Goal: Navigation & Orientation: Find specific page/section

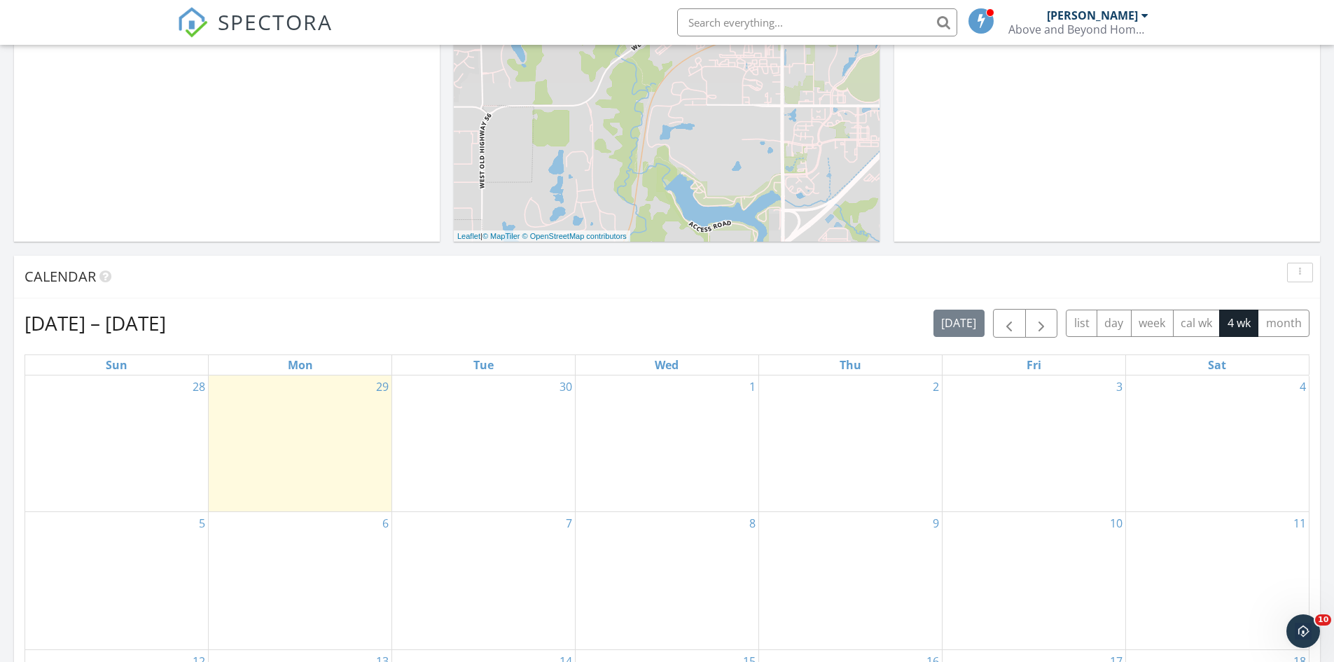
scroll to position [350, 0]
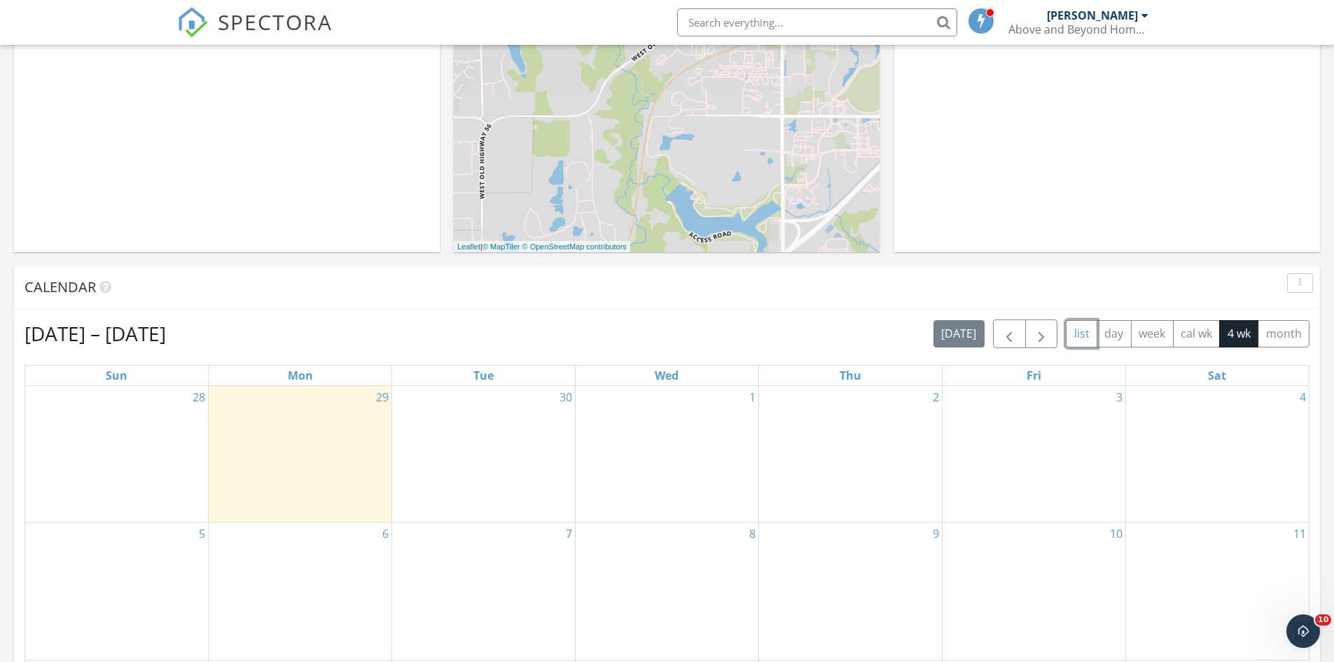
click at [1084, 334] on button "list" at bounding box center [1082, 333] width 32 height 27
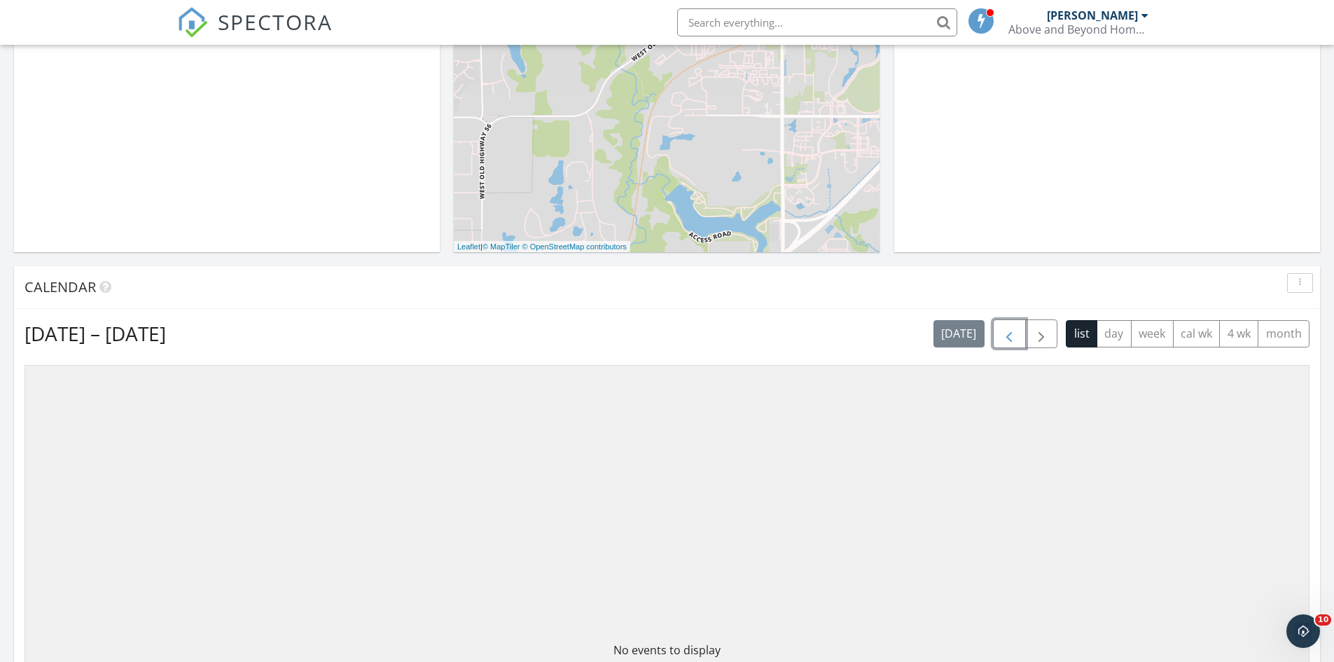
click at [1009, 335] on span "button" at bounding box center [1009, 334] width 17 height 17
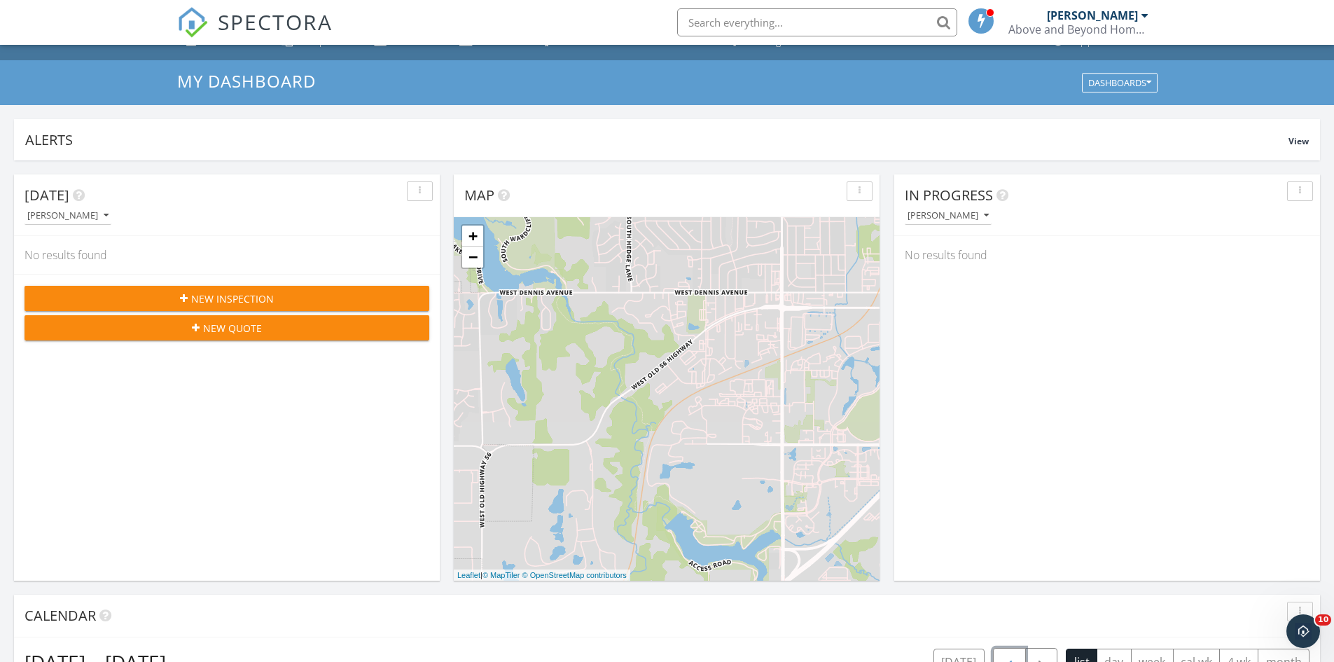
scroll to position [0, 0]
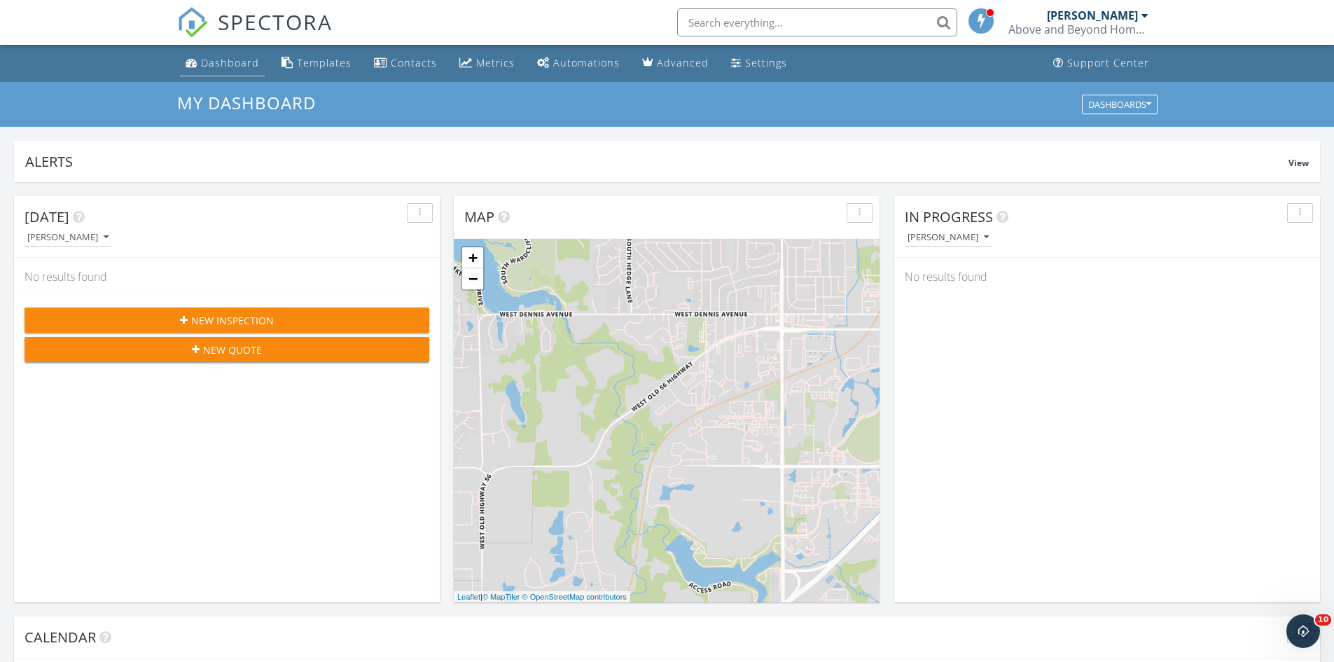
click at [246, 67] on div "Dashboard" at bounding box center [230, 62] width 58 height 13
click at [748, 59] on div "Settings" at bounding box center [766, 62] width 42 height 13
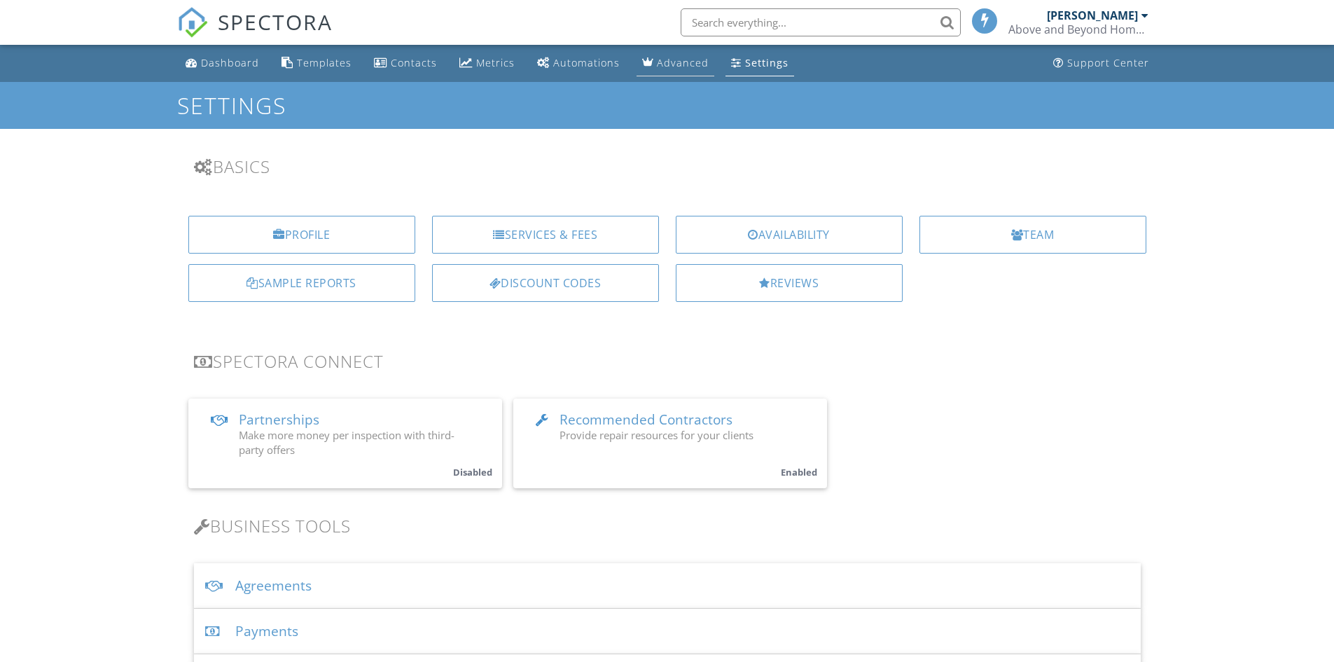
click at [657, 62] on div "Advanced" at bounding box center [683, 62] width 52 height 13
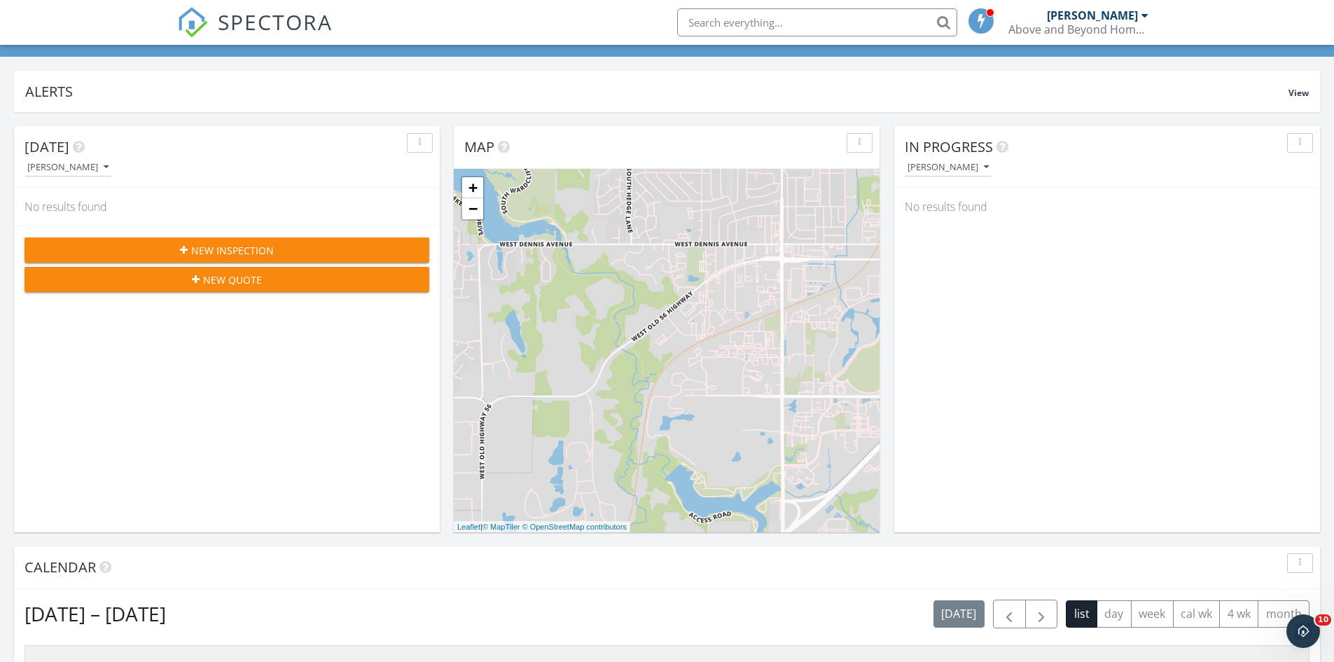
click at [1305, 139] on div "button" at bounding box center [1300, 143] width 13 height 10
click at [1153, 296] on div "In Progress Kevin Spannagel No results found" at bounding box center [1107, 329] width 426 height 406
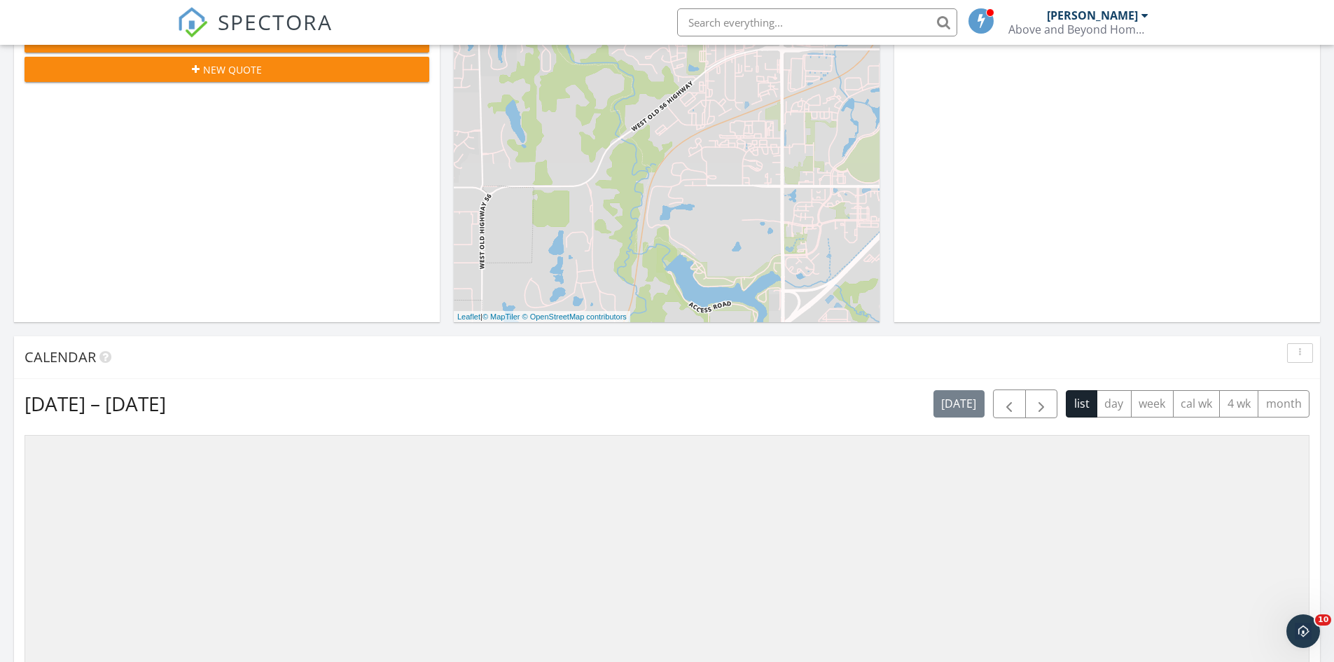
scroll to position [350, 0]
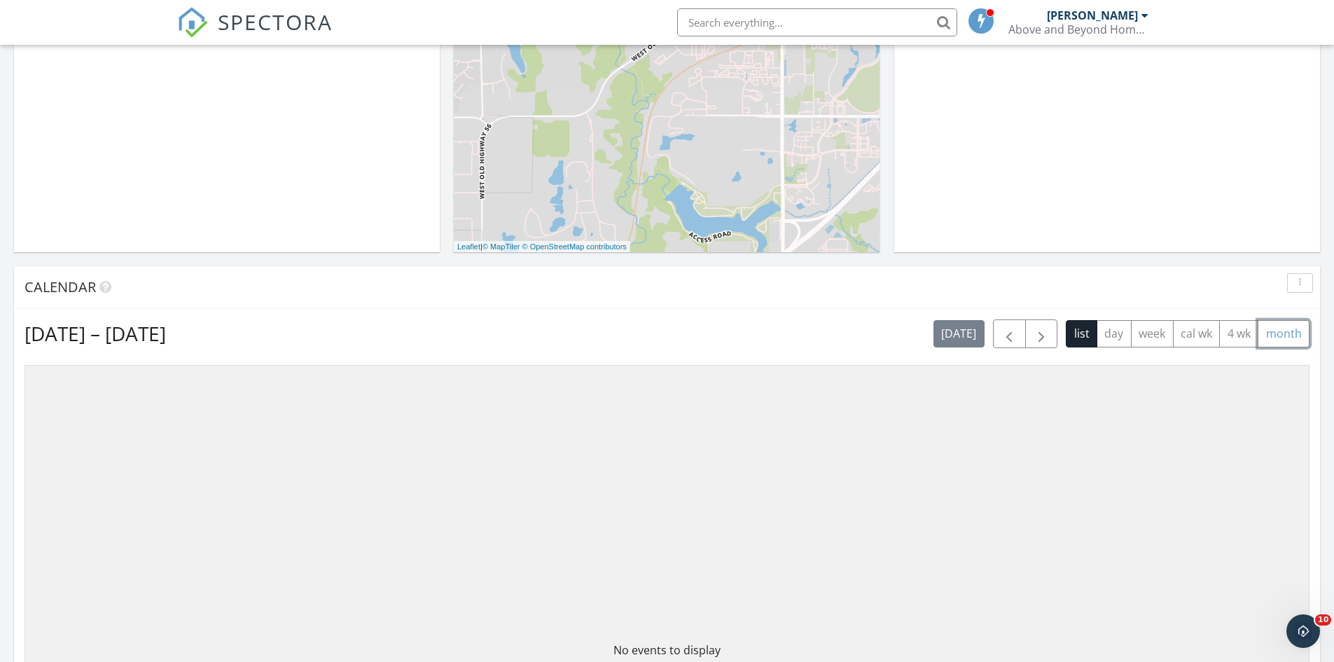
click at [1275, 336] on button "month" at bounding box center [1284, 333] width 52 height 27
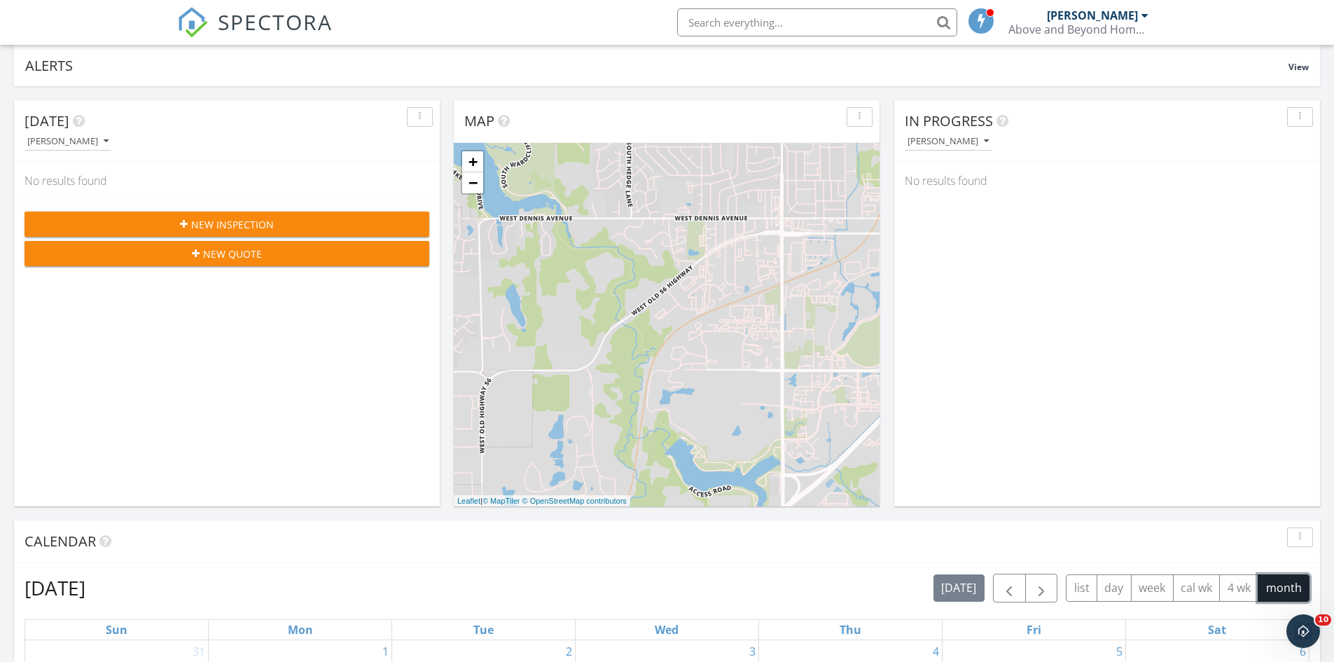
scroll to position [48, 0]
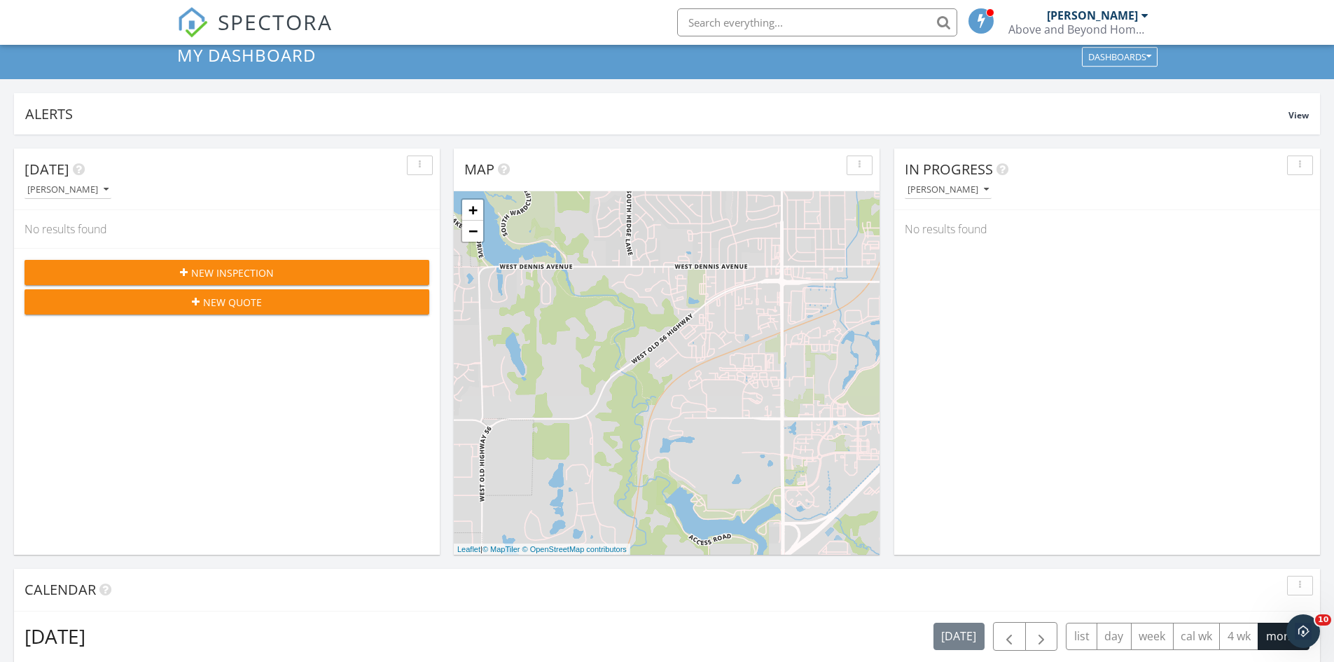
click at [74, 168] on icon at bounding box center [79, 170] width 12 height 14
click at [414, 164] on div "button" at bounding box center [419, 165] width 13 height 10
click at [75, 170] on icon at bounding box center [79, 170] width 12 height 14
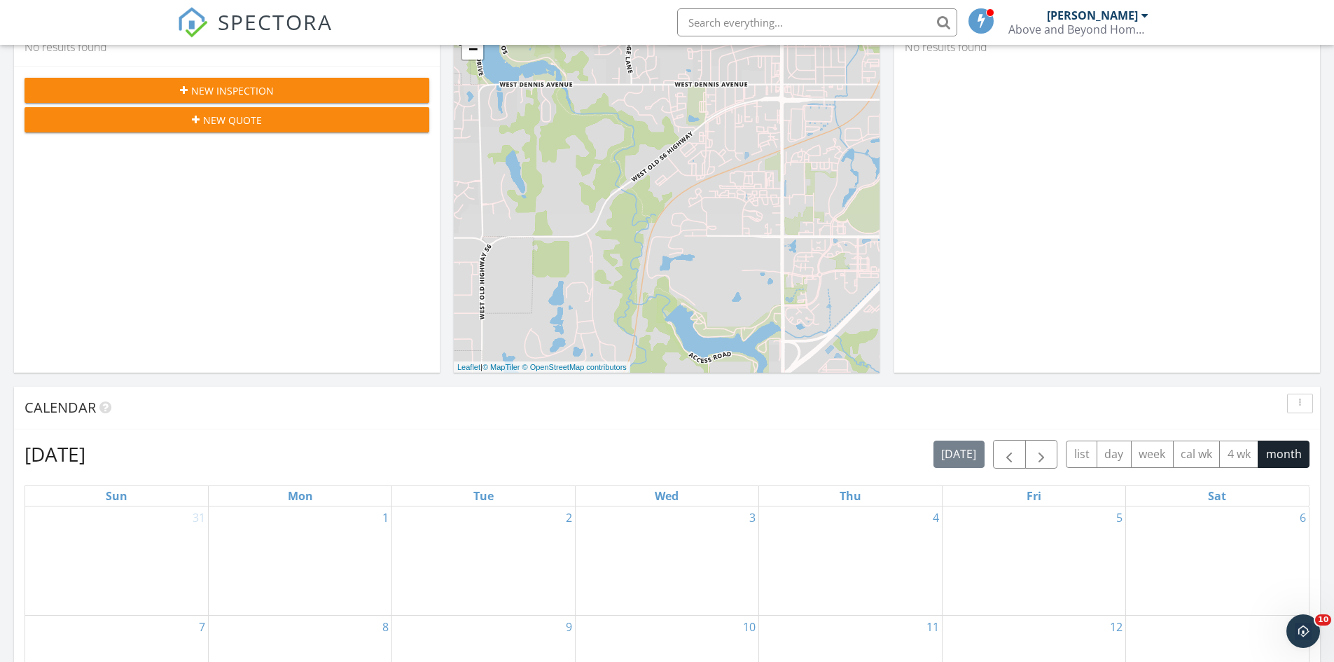
scroll to position [0, 0]
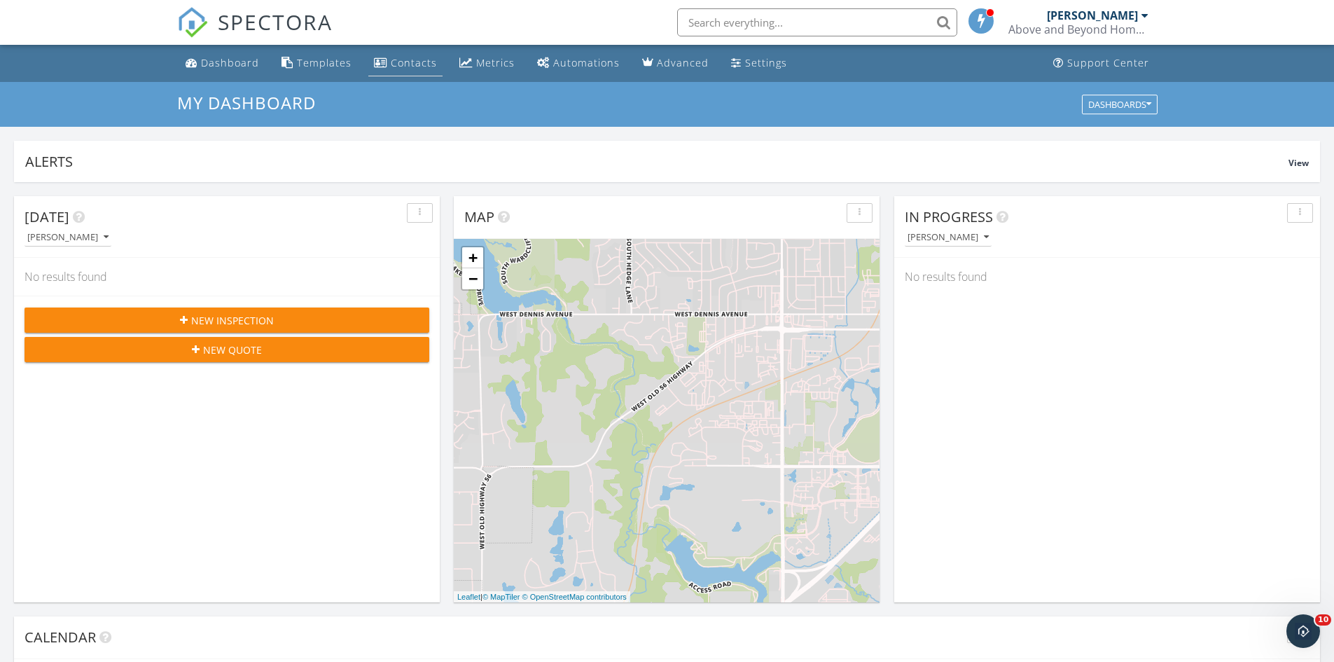
click at [400, 59] on div "Contacts" at bounding box center [414, 62] width 46 height 13
click at [984, 20] on span at bounding box center [982, 20] width 14 height 13
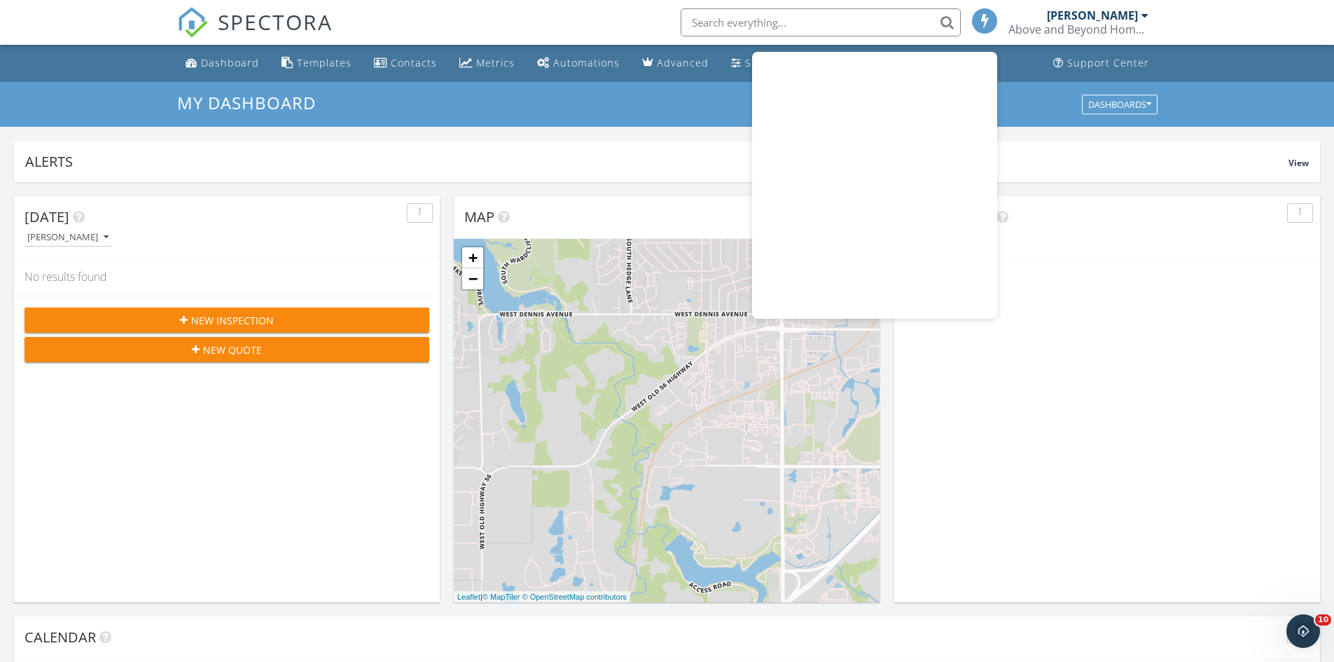
click at [984, 20] on span at bounding box center [986, 20] width 14 height 13
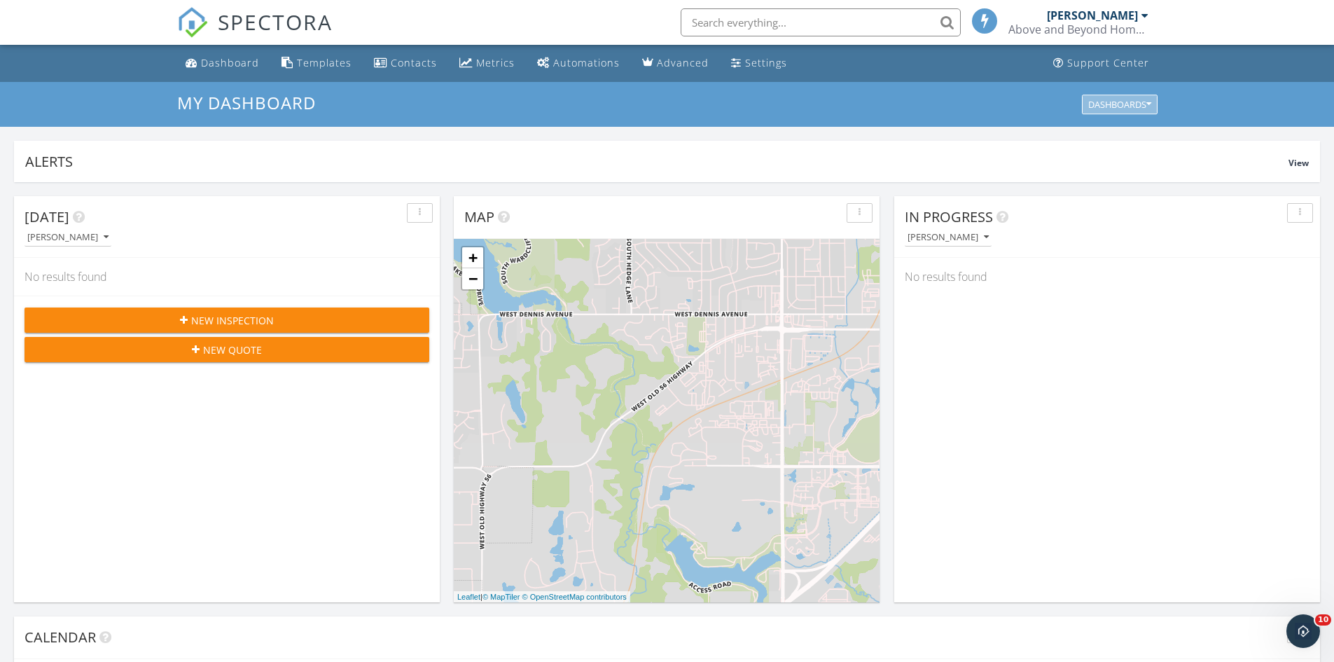
click at [1128, 102] on div "Dashboards" at bounding box center [1119, 104] width 63 height 10
click at [780, 16] on input "text" at bounding box center [821, 22] width 280 height 28
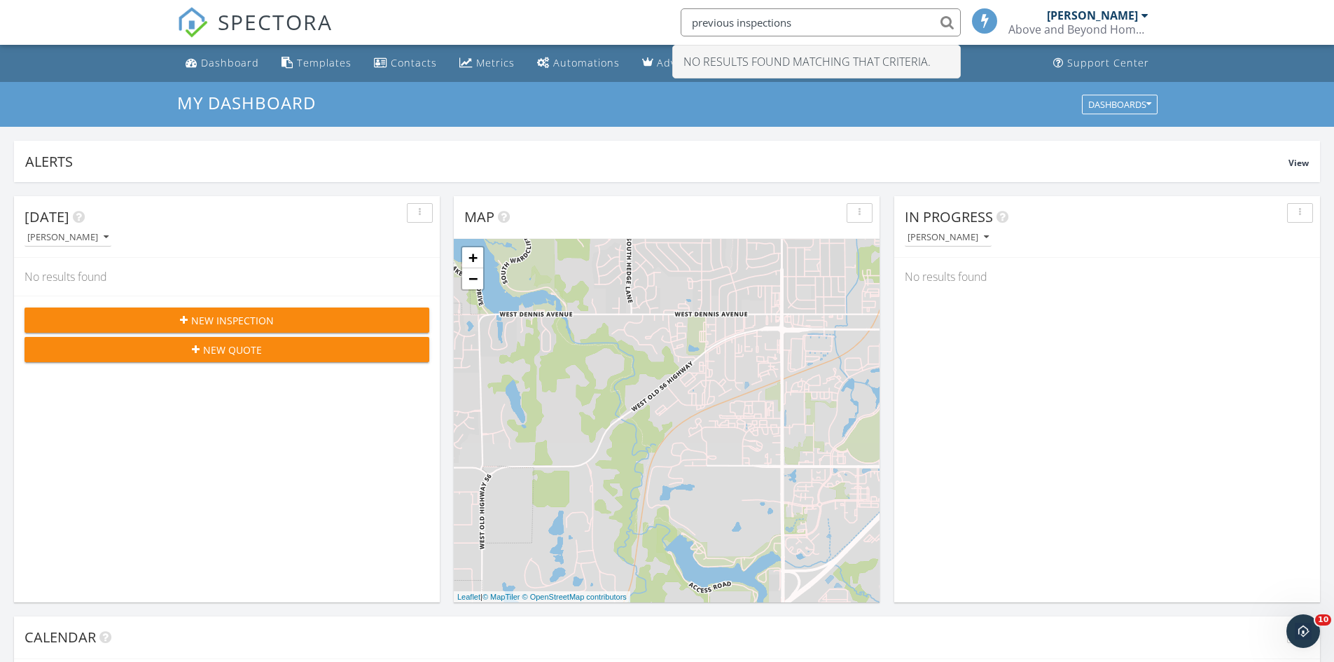
drag, startPoint x: 821, startPoint y: 23, endPoint x: 672, endPoint y: 25, distance: 148.5
click at [672, 25] on div "previous inspections" at bounding box center [816, 22] width 289 height 28
type input "previous inspections"
click at [745, 59] on div "Settings" at bounding box center [766, 62] width 42 height 13
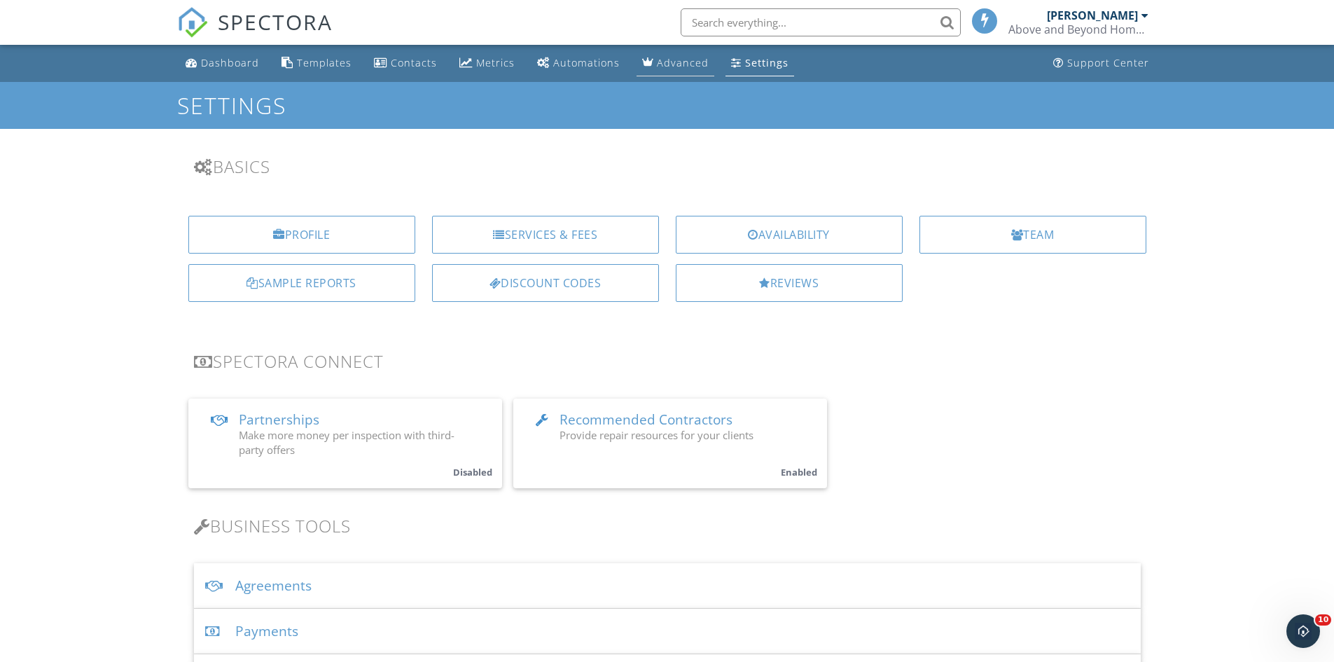
click at [679, 62] on div "Advanced" at bounding box center [683, 62] width 52 height 13
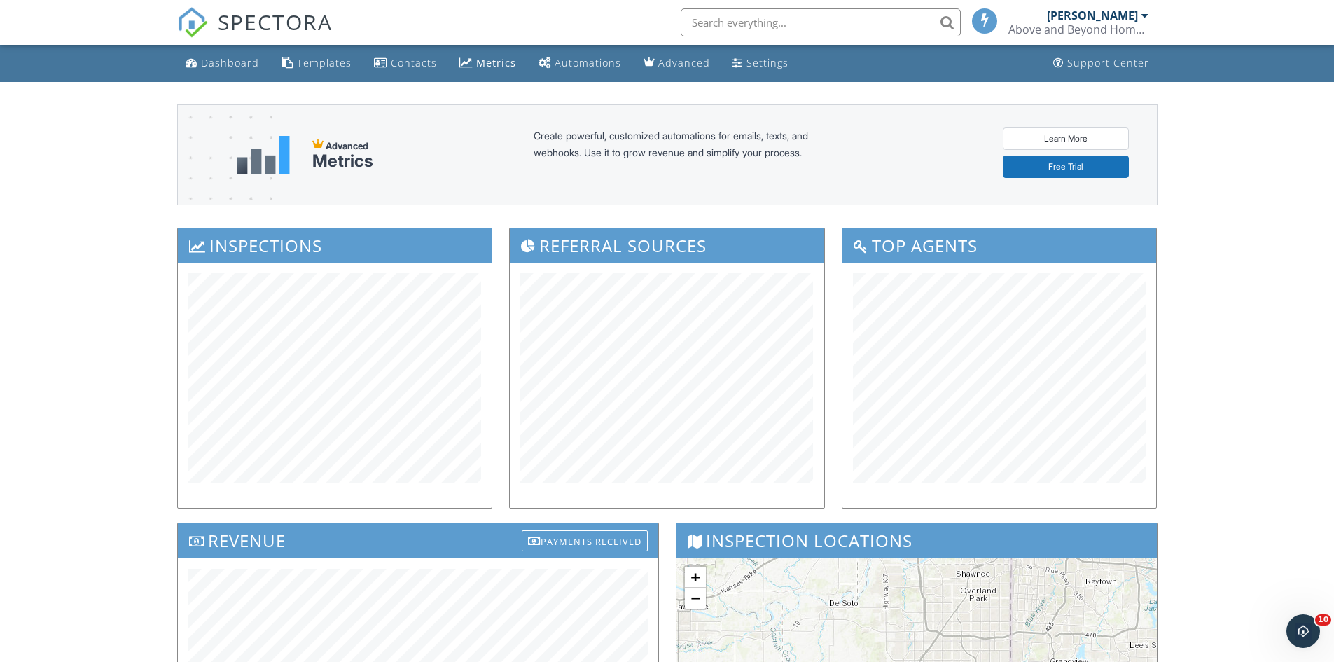
click at [310, 60] on div "Templates" at bounding box center [324, 62] width 55 height 13
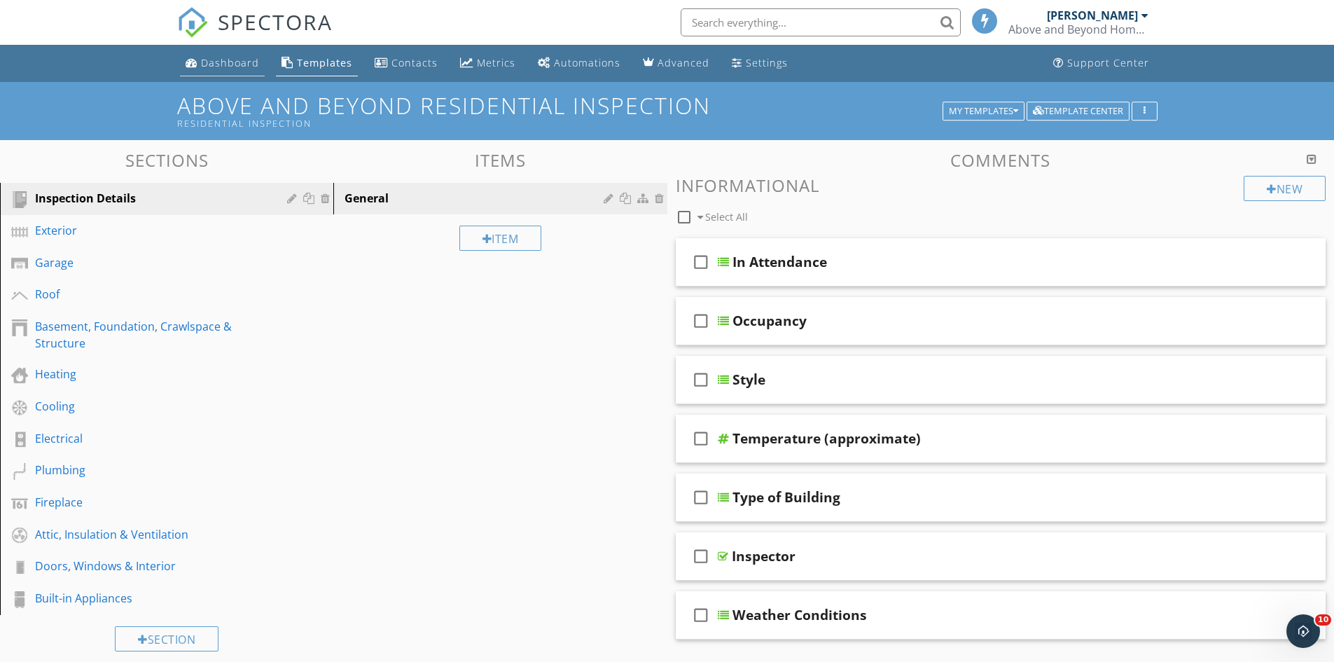
click at [217, 62] on div "Dashboard" at bounding box center [230, 62] width 58 height 13
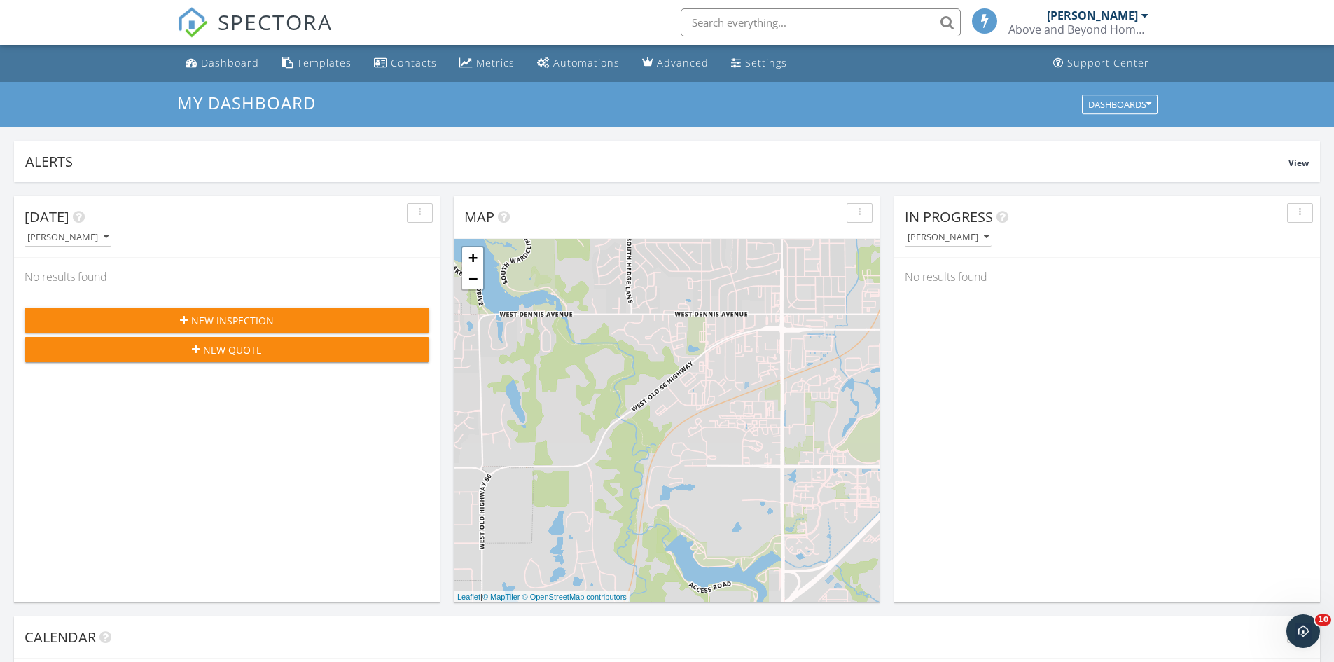
click at [745, 60] on div "Settings" at bounding box center [766, 62] width 42 height 13
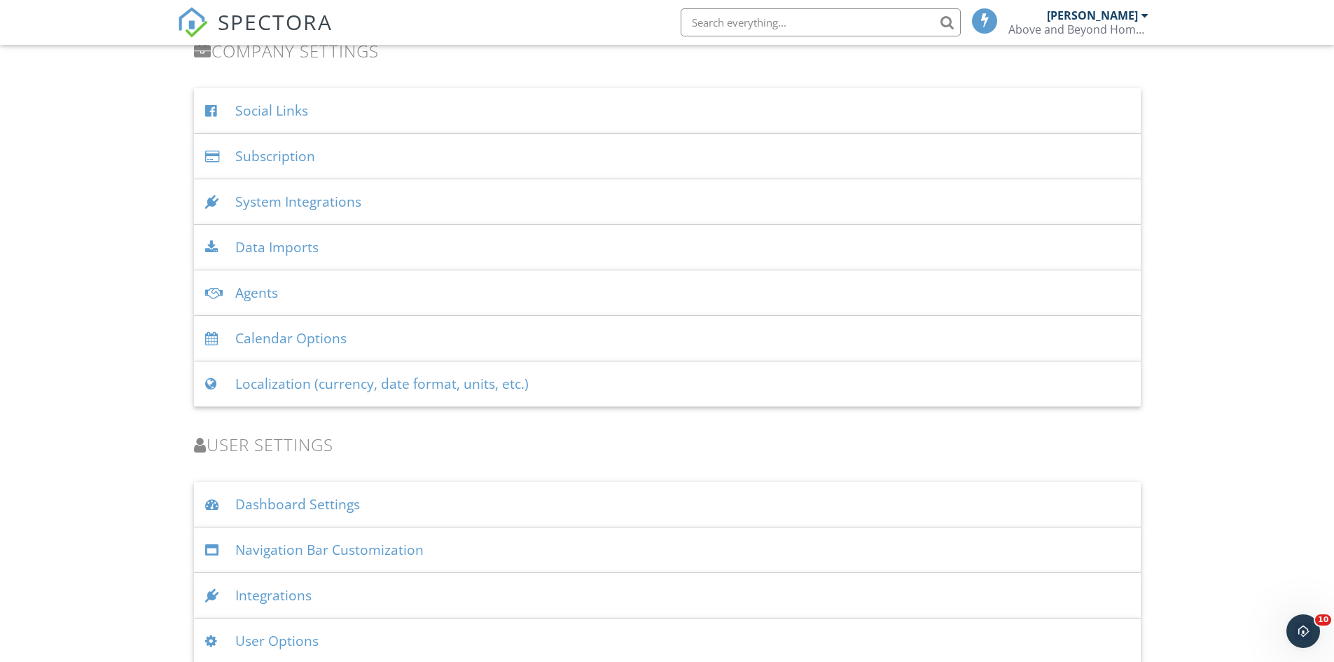
scroll to position [1717, 0]
